Goal: Transaction & Acquisition: Obtain resource

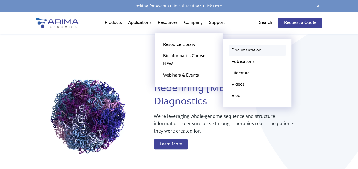
click at [245, 52] on link "Documentation" at bounding box center [257, 50] width 57 height 11
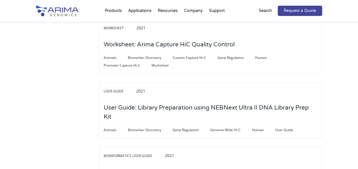
scroll to position [739, 0]
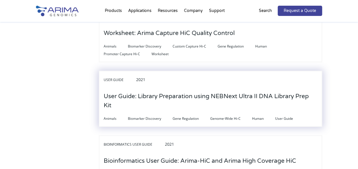
click at [211, 91] on h3 "User Guide: Library Preparation using NEBNext Ultra II DNA Library Prep Kit" at bounding box center [211, 101] width 214 height 27
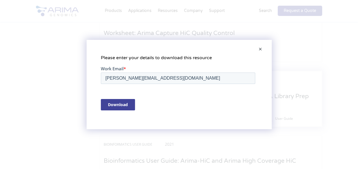
scroll to position [0, 0]
click at [111, 105] on input "Download" at bounding box center [118, 104] width 34 height 11
